Goal: Information Seeking & Learning: Get advice/opinions

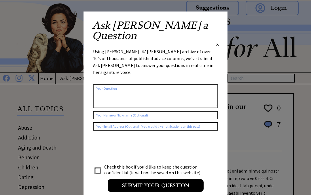
click at [222, 21] on div "Ask Ann a Question X Using Ann Landers' 47 vear archive of over 10's of thousan…" at bounding box center [155, 109] width 144 height 194
click at [218, 41] on span "X" at bounding box center [217, 44] width 3 height 6
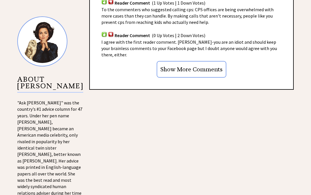
scroll to position [531, 0]
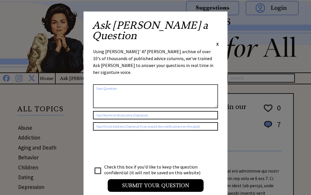
click at [217, 41] on span "X" at bounding box center [217, 44] width 3 height 6
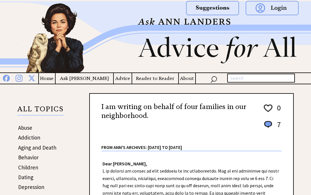
click at [115, 82] on h4 "Advice" at bounding box center [123, 78] width 18 height 7
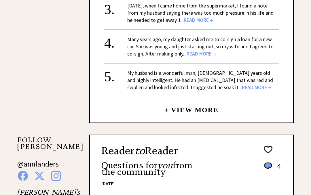
scroll to position [371, 0]
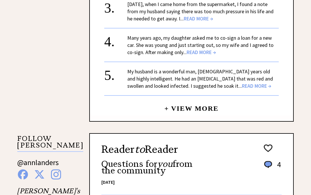
click at [242, 88] on span "READ MORE →" at bounding box center [256, 86] width 29 height 7
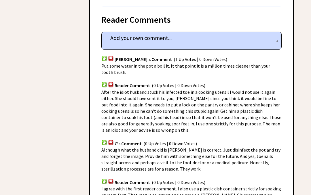
scroll to position [357, 0]
